Goal: Use online tool/utility: Use online tool/utility

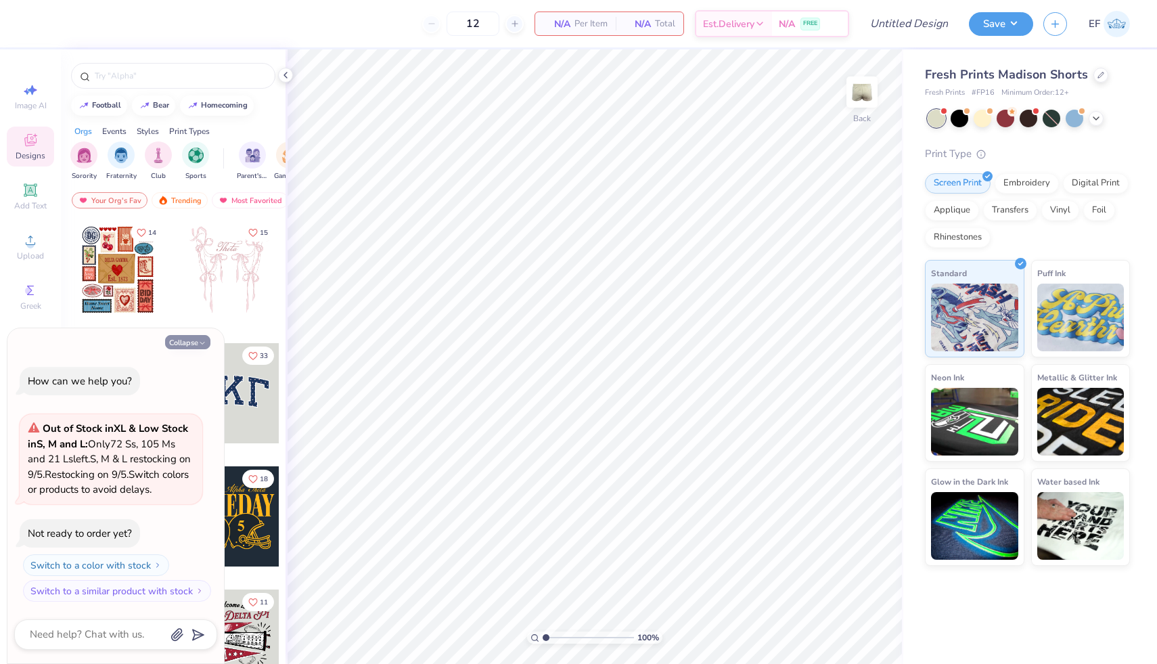
click at [185, 342] on button "Collapse" at bounding box center [187, 342] width 45 height 14
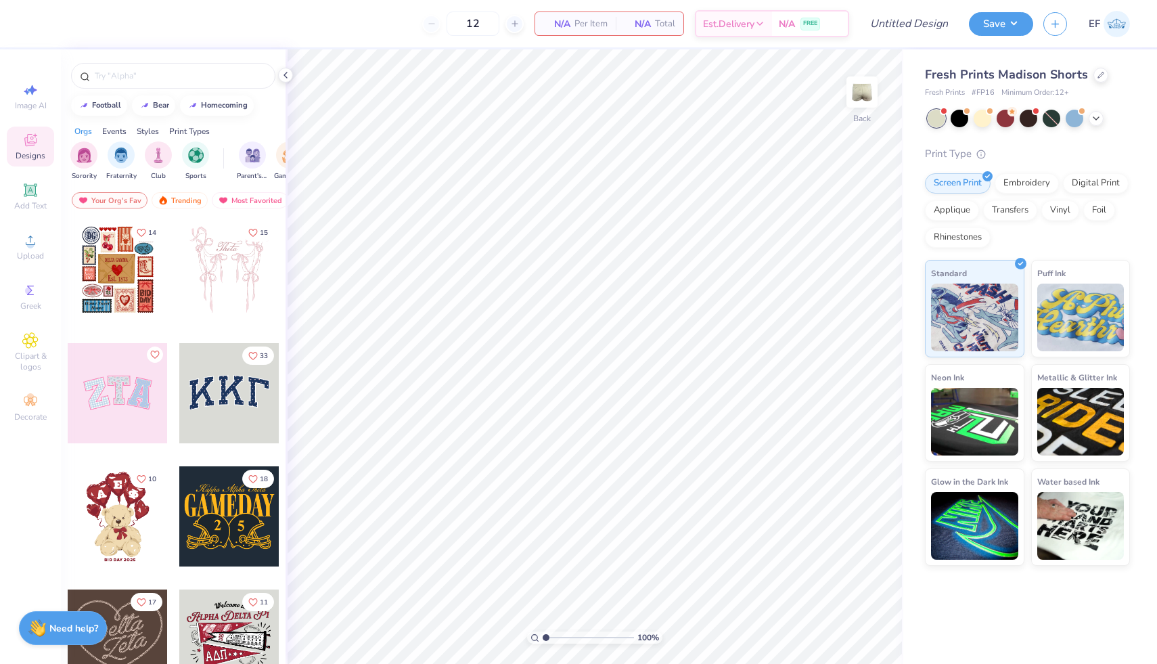
click at [105, 420] on div at bounding box center [118, 393] width 100 height 100
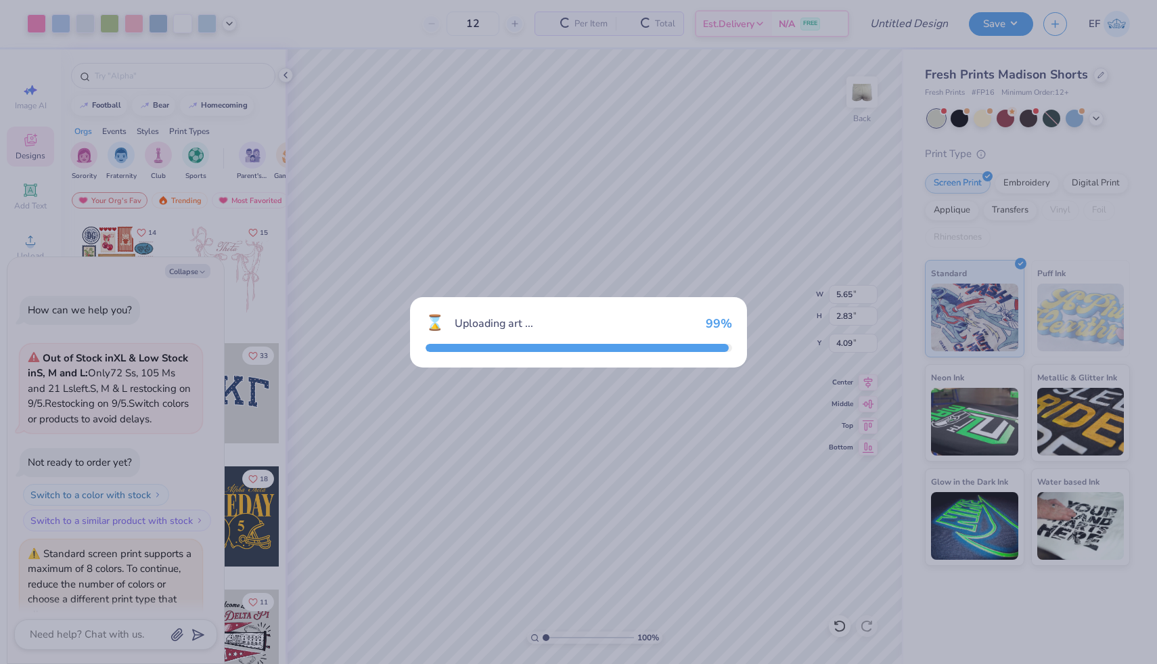
scroll to position [64, 0]
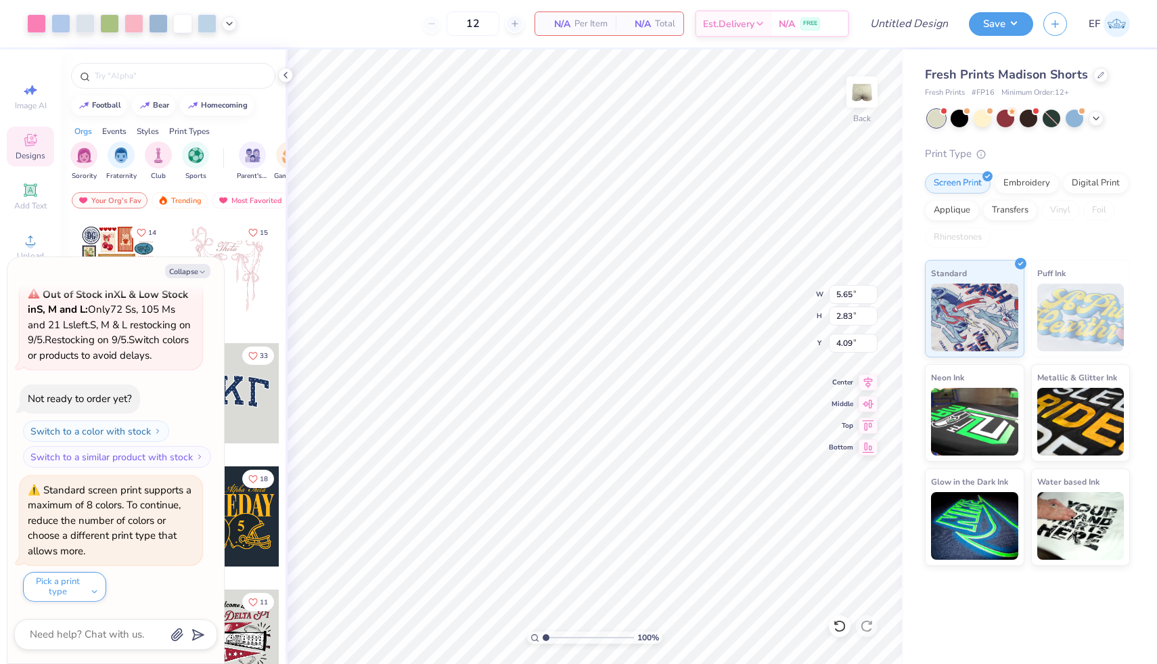
type textarea "x"
type input "5.50"
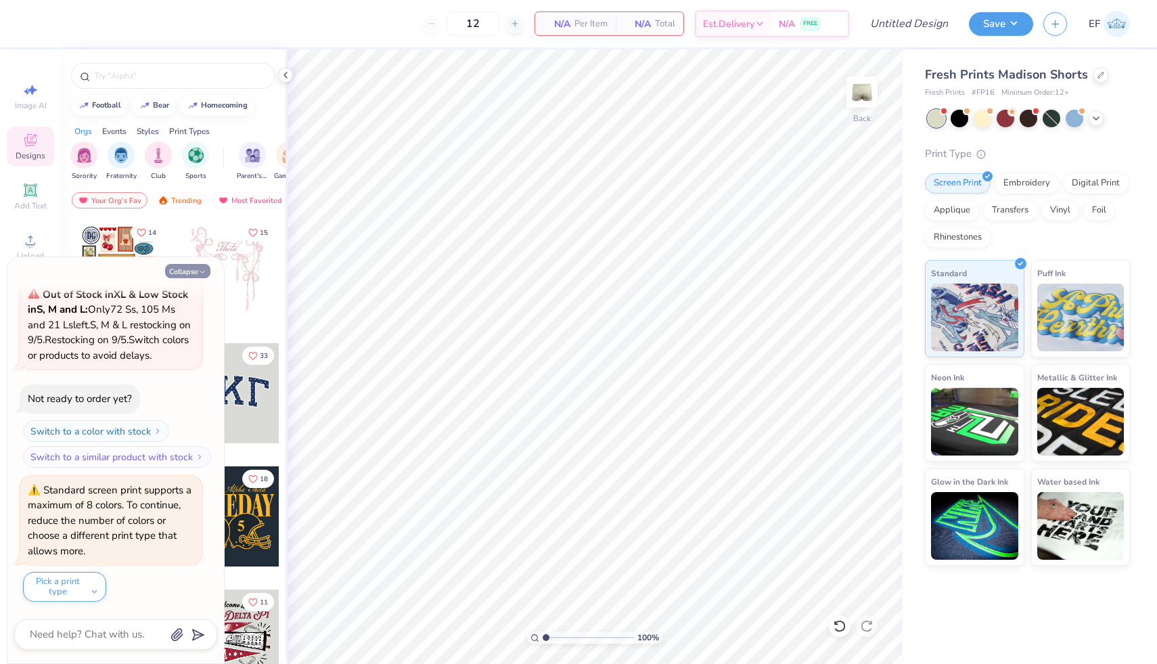
click at [198, 269] on icon "button" at bounding box center [202, 272] width 8 height 8
type textarea "x"
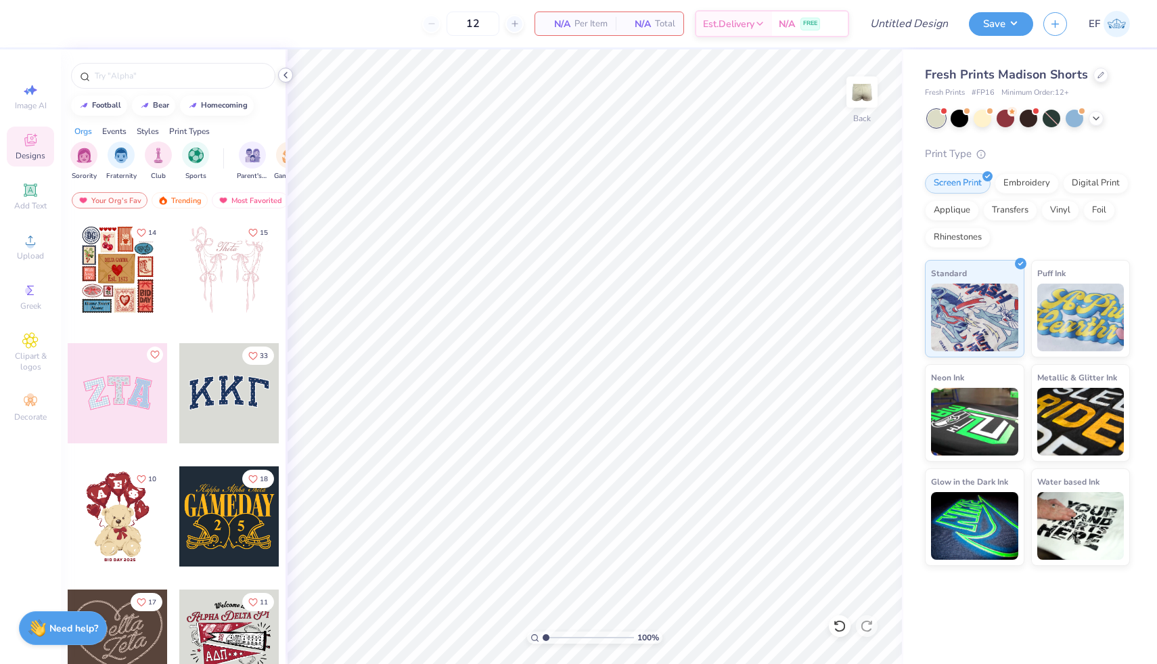
click at [289, 80] on icon at bounding box center [285, 75] width 11 height 11
